Goal: Transaction & Acquisition: Obtain resource

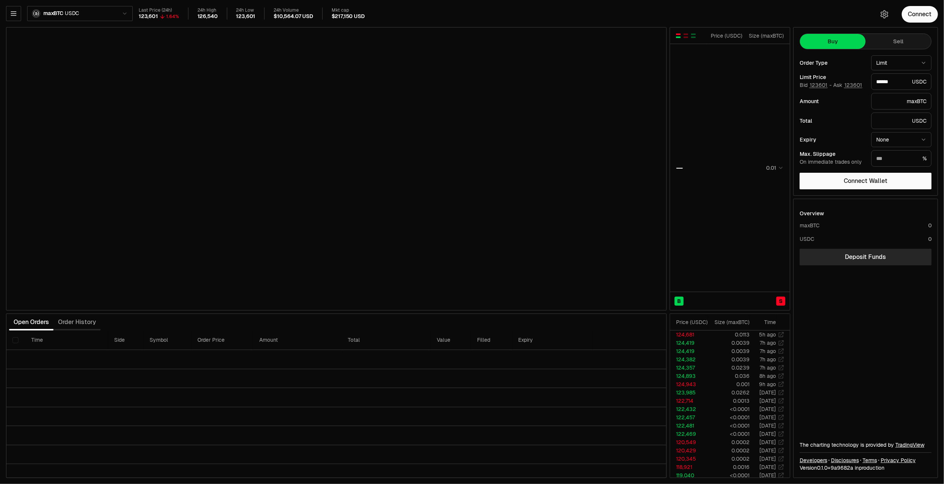
type input "******"
click at [112, 15] on html "Balance Earn Bitcoin Summer Bridge & Swap Orderbook Stake Ecosystem Governance …" at bounding box center [472, 242] width 944 height 484
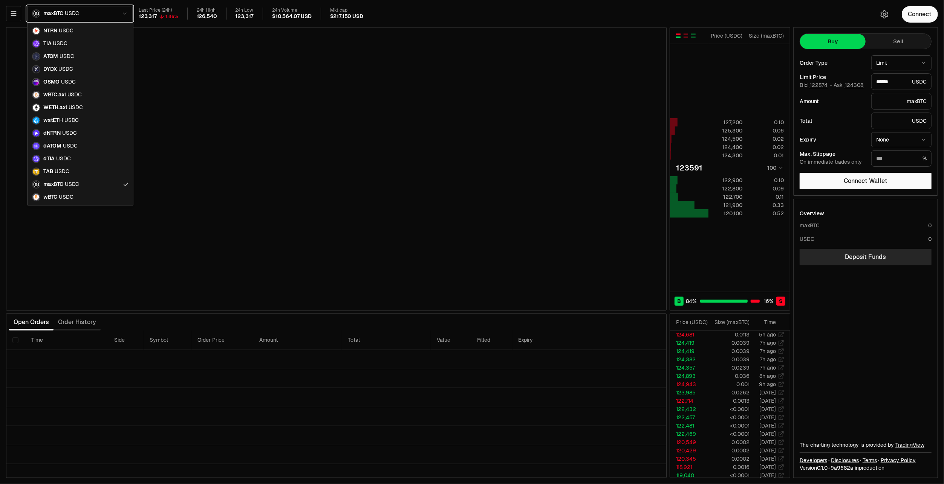
click at [15, 18] on html "Balance Earn Bitcoin Summer Bridge & Swap Orderbook Stake Ecosystem Governance …" at bounding box center [472, 242] width 944 height 484
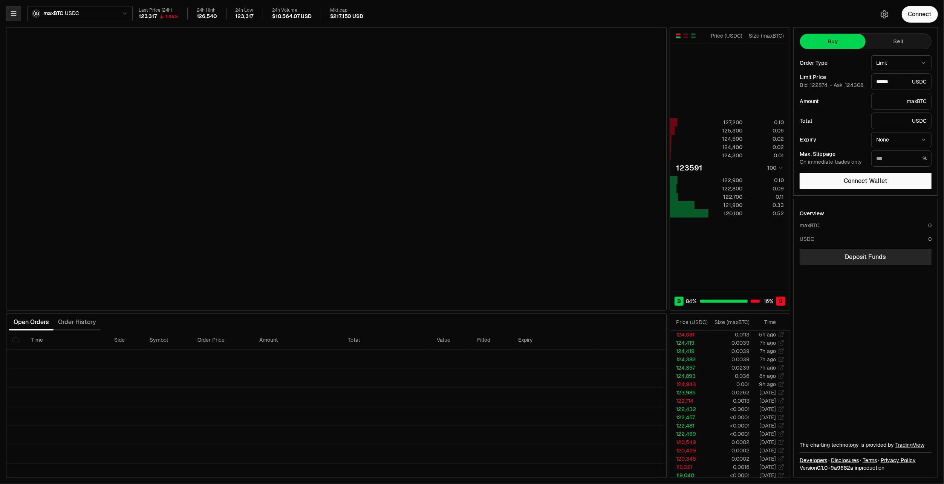
click at [15, 17] on button "button" at bounding box center [13, 13] width 15 height 15
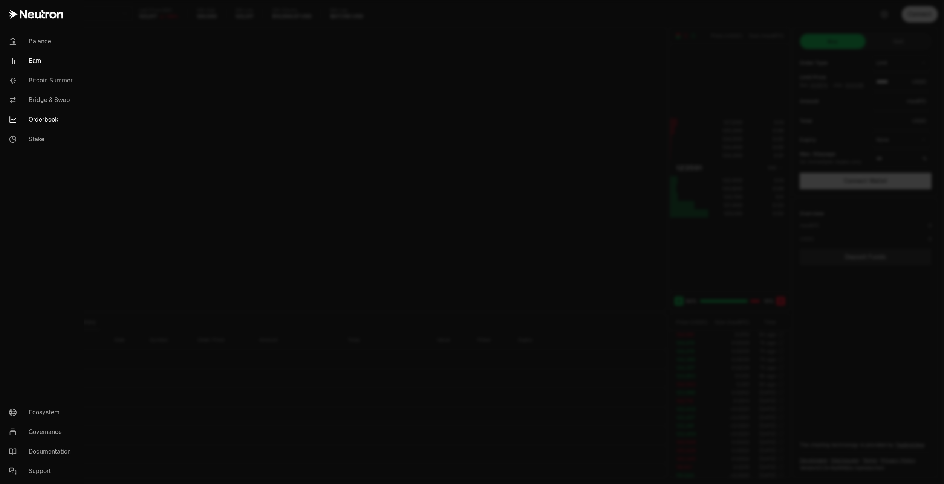
click at [32, 59] on link "Earn" at bounding box center [42, 61] width 78 height 20
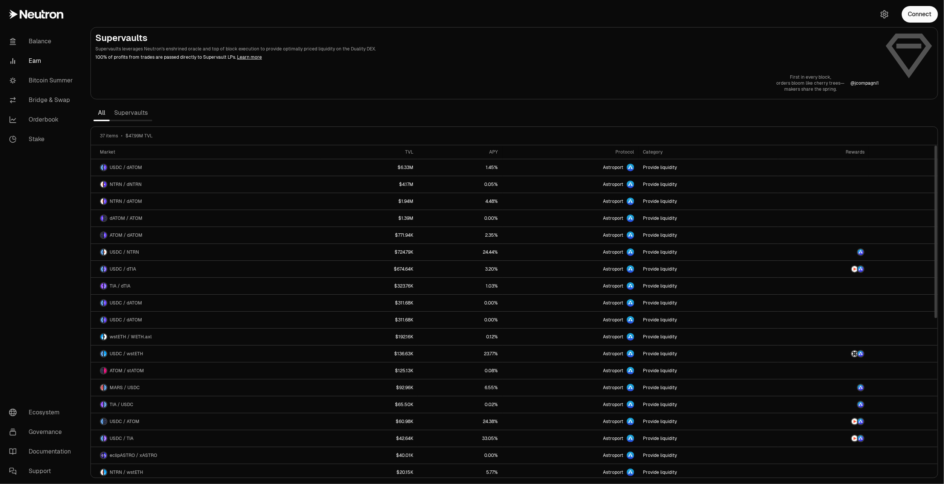
click at [131, 114] on link "Supervaults" at bounding box center [131, 112] width 43 height 15
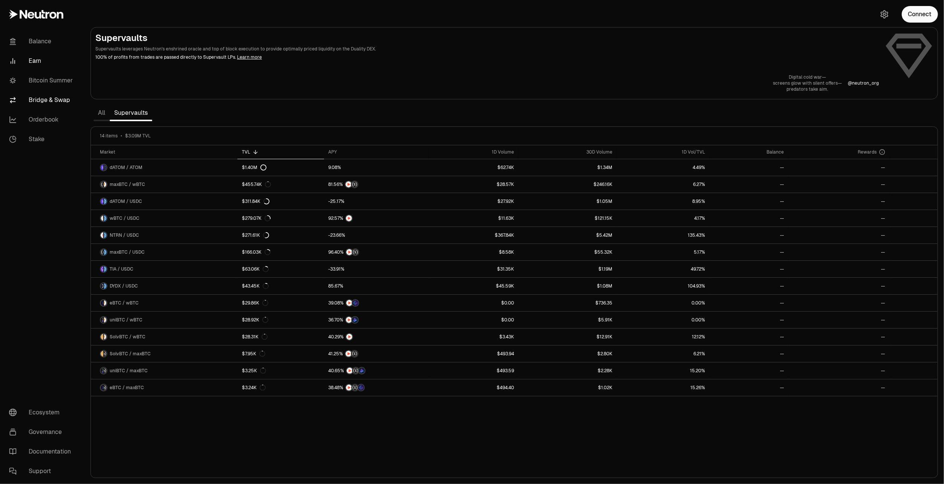
drag, startPoint x: 44, startPoint y: 79, endPoint x: 46, endPoint y: 91, distance: 12.2
click at [44, 79] on link "Bitcoin Summer" at bounding box center [42, 81] width 78 height 20
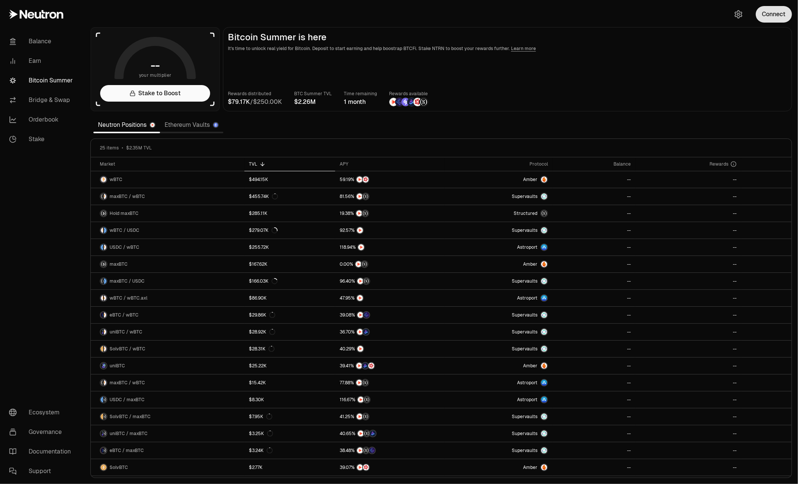
click at [788, 15] on button "Connect" at bounding box center [774, 14] width 36 height 17
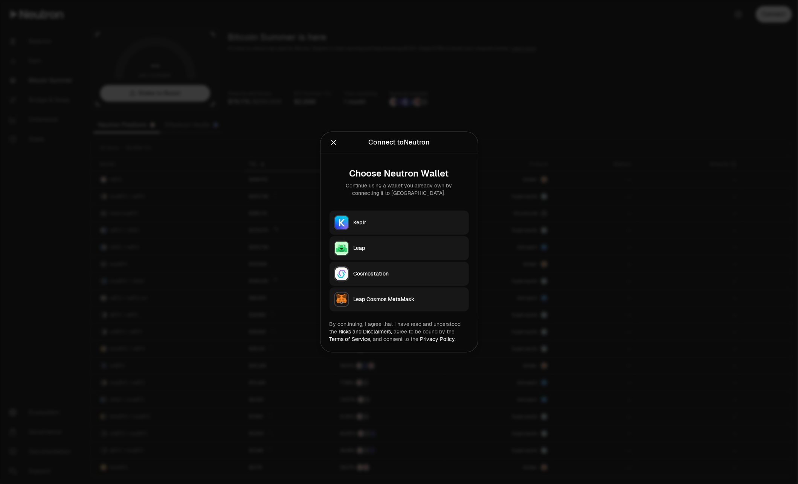
click at [383, 225] on div "Keplr" at bounding box center [409, 223] width 111 height 8
